Goal: Task Accomplishment & Management: Complete application form

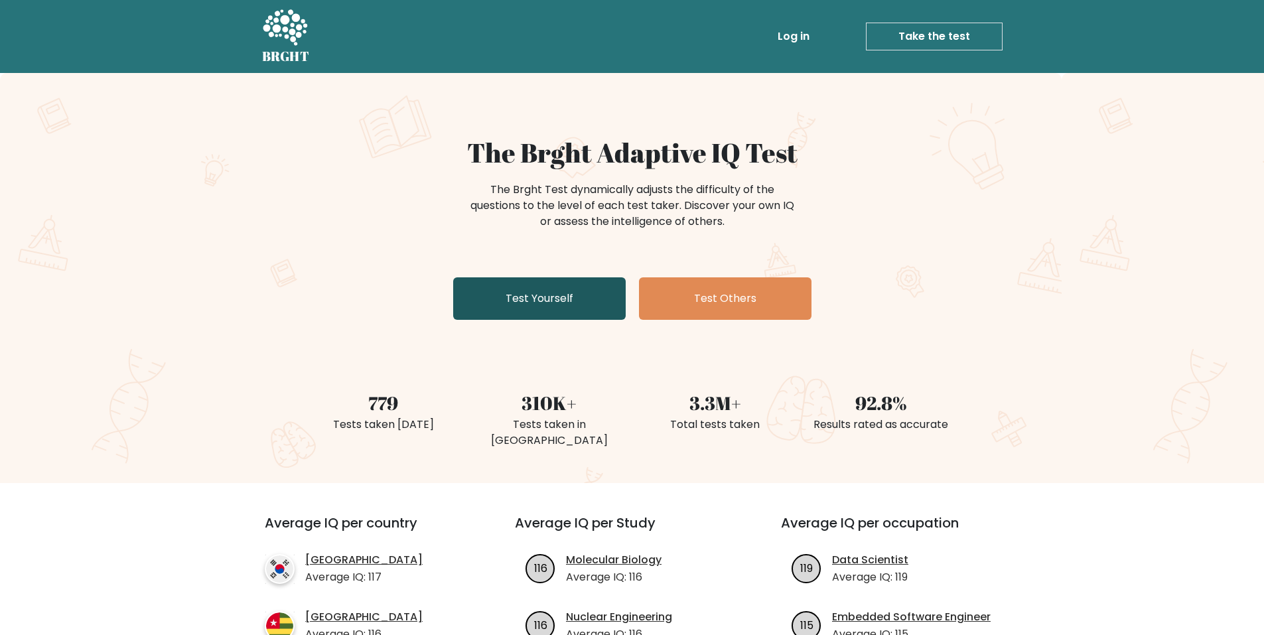
click at [529, 300] on link "Test Yourself" at bounding box center [539, 298] width 172 height 42
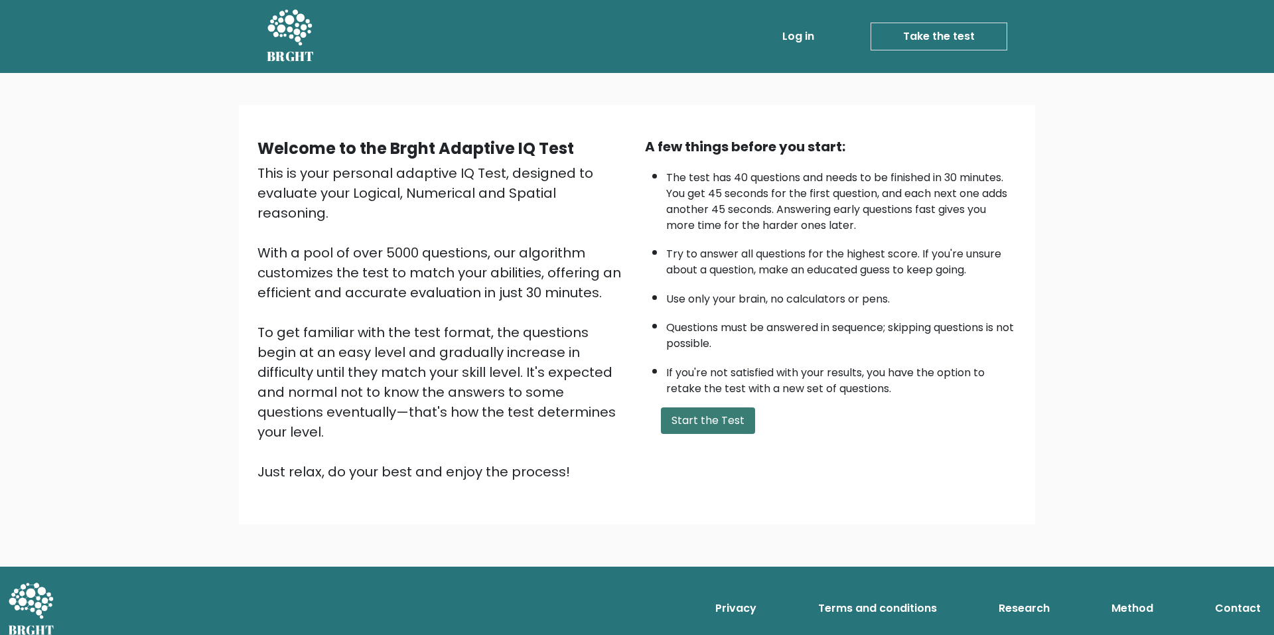
click at [678, 419] on button "Start the Test" at bounding box center [708, 420] width 94 height 27
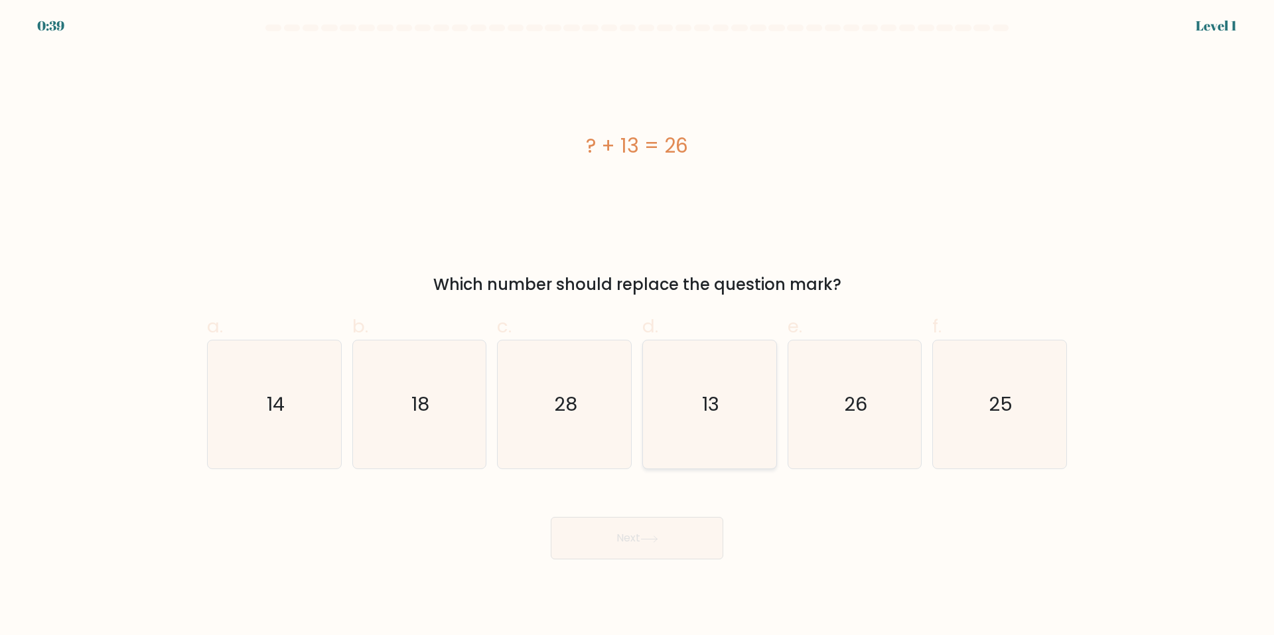
click at [732, 394] on icon "13" at bounding box center [709, 404] width 128 height 128
click at [637, 326] on input "d. 13" at bounding box center [637, 322] width 1 height 9
radio input "true"
click at [674, 535] on button "Next" at bounding box center [637, 538] width 172 height 42
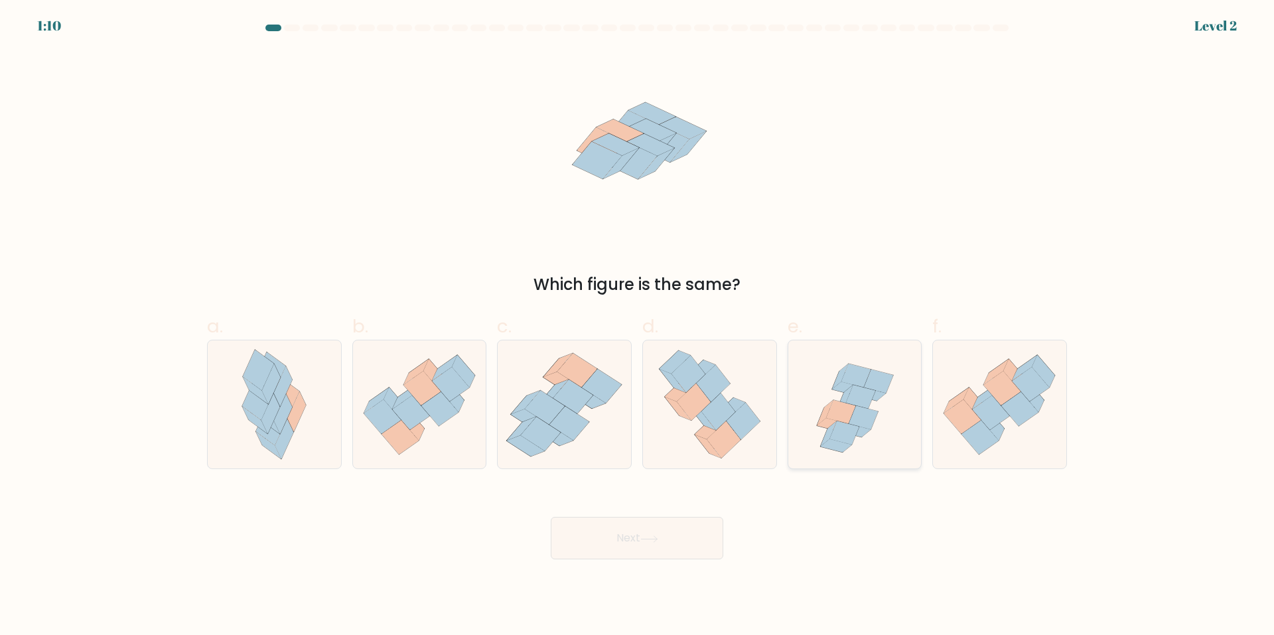
click at [844, 432] on icon at bounding box center [843, 433] width 29 height 24
click at [637, 326] on input "e." at bounding box center [637, 322] width 1 height 9
radio input "true"
click at [677, 559] on button "Next" at bounding box center [637, 538] width 172 height 42
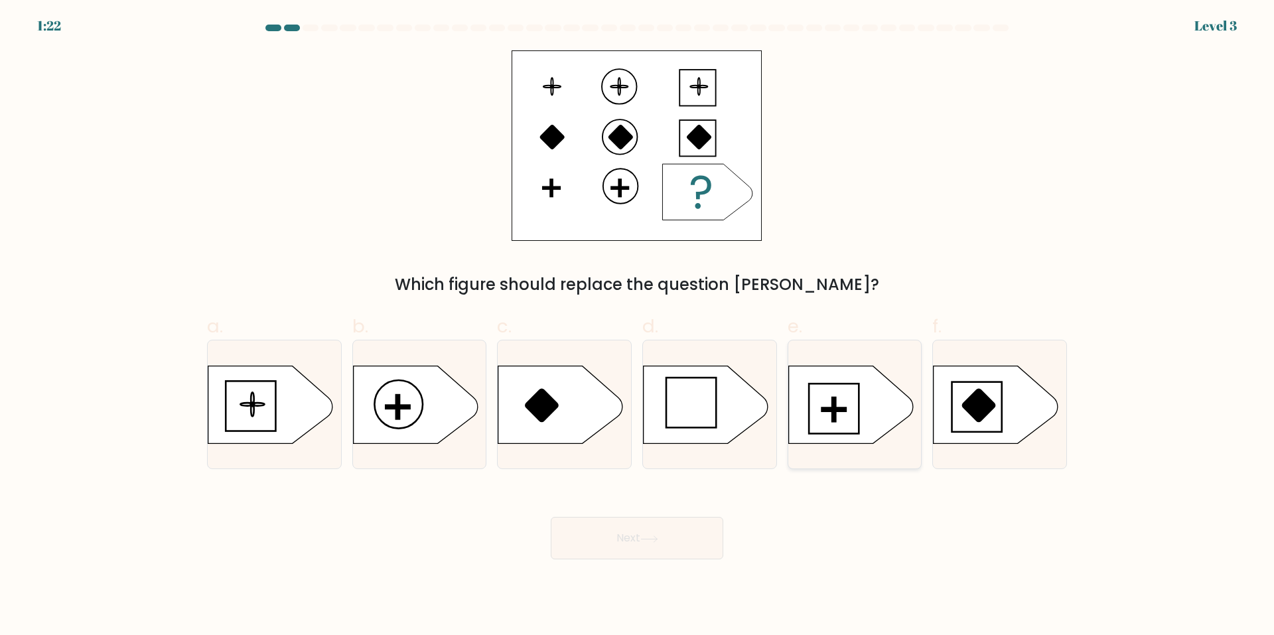
click at [824, 409] on rect at bounding box center [833, 408] width 24 height 3
click at [637, 326] on input "e." at bounding box center [637, 322] width 1 height 9
radio input "true"
click at [598, 546] on button "Next" at bounding box center [637, 538] width 172 height 42
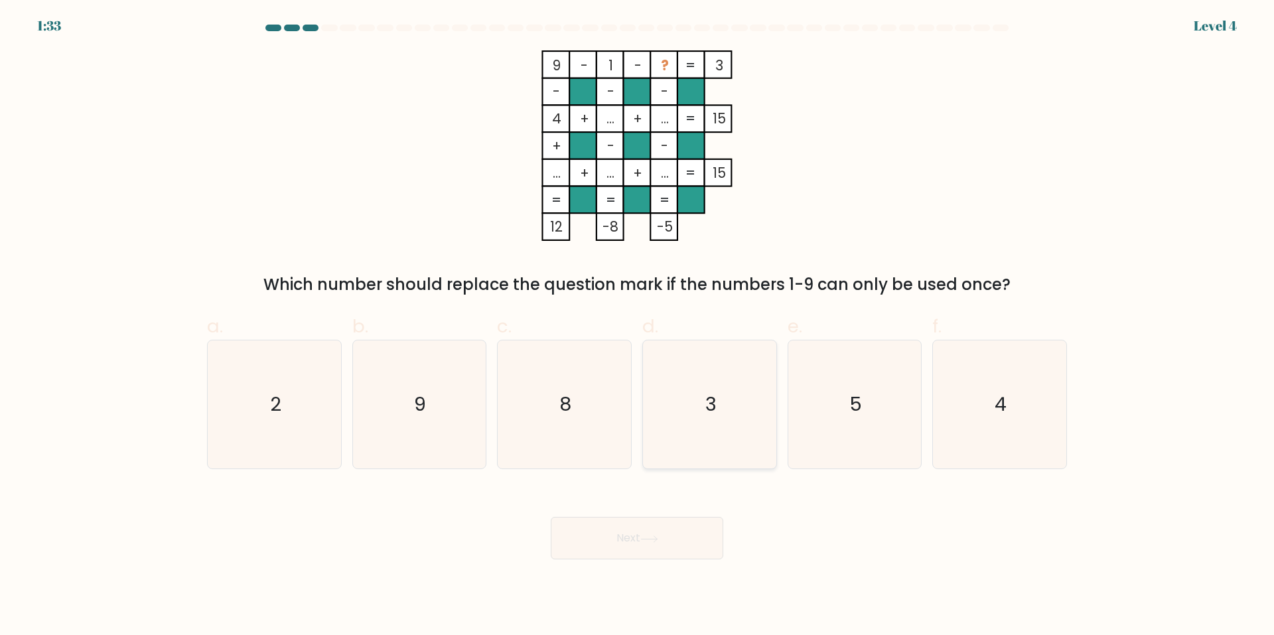
click at [740, 367] on icon "3" at bounding box center [709, 404] width 128 height 128
click at [637, 326] on input "d. 3" at bounding box center [637, 322] width 1 height 9
radio input "true"
click at [673, 552] on button "Next" at bounding box center [637, 538] width 172 height 42
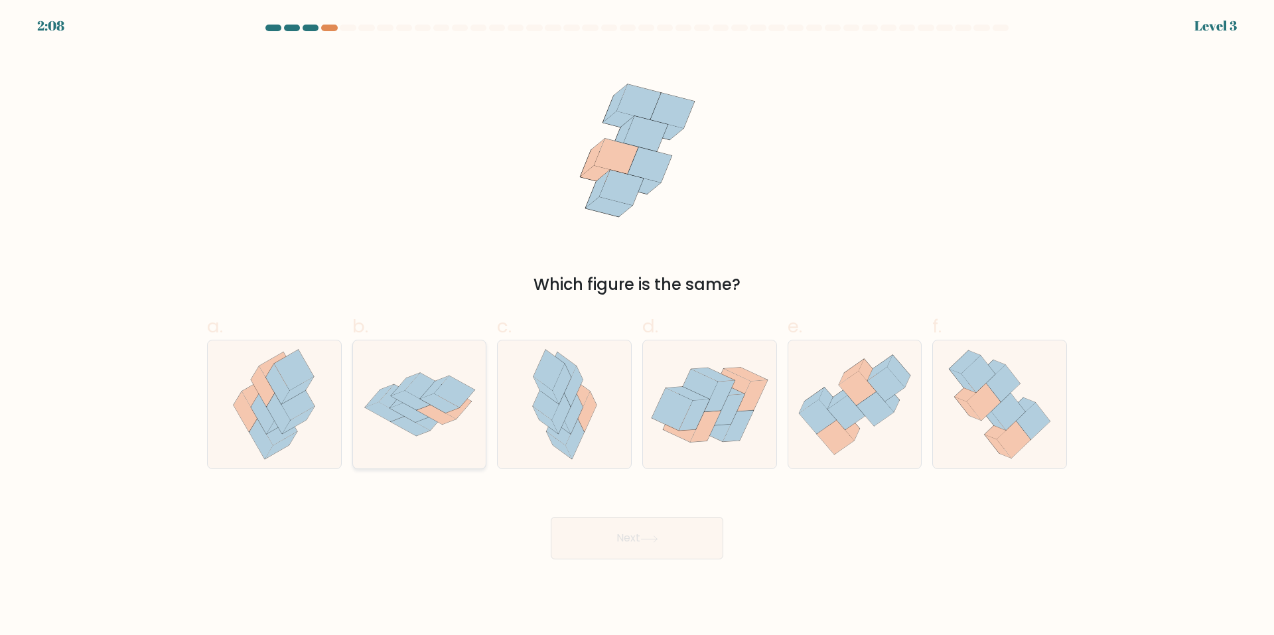
click at [423, 377] on icon at bounding box center [425, 389] width 40 height 32
click at [637, 326] on input "b." at bounding box center [637, 322] width 1 height 9
radio input "true"
click at [614, 511] on div "Next" at bounding box center [637, 522] width 876 height 74
click at [622, 521] on button "Next" at bounding box center [637, 538] width 172 height 42
